Goal: Navigation & Orientation: Find specific page/section

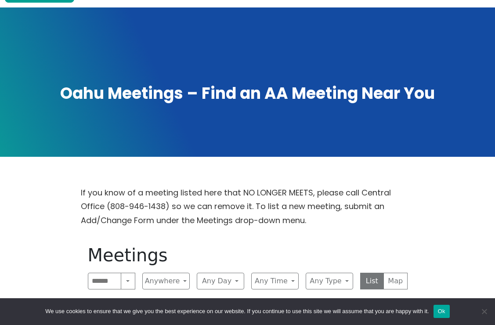
scroll to position [98, 0]
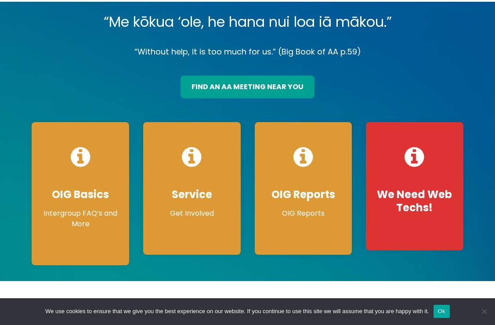
scroll to position [105, 0]
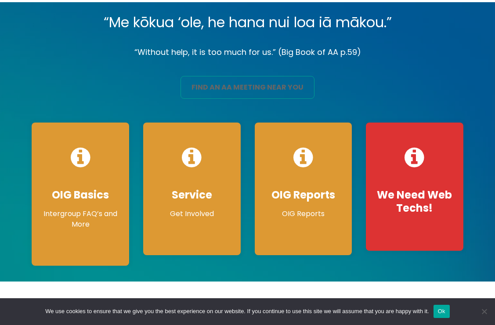
click at [262, 84] on link "find an aa meeting near you" at bounding box center [248, 87] width 134 height 23
